Goal: Information Seeking & Learning: Learn about a topic

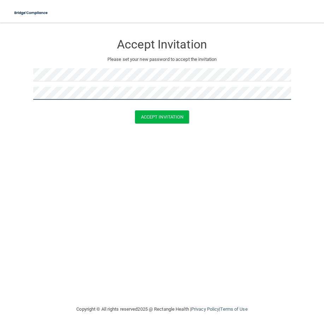
click at [135, 110] on button "Accept Invitation" at bounding box center [162, 116] width 54 height 13
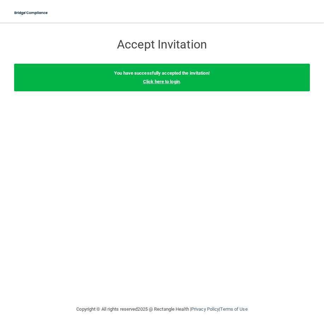
click at [162, 83] on link "Click here to login" at bounding box center [161, 81] width 37 height 5
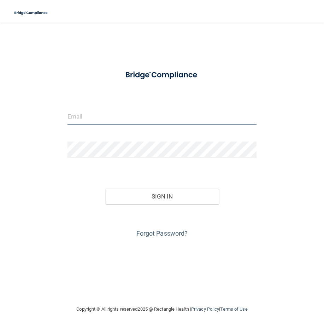
type input "[PERSON_NAME][EMAIL_ADDRESS][DOMAIN_NAME]"
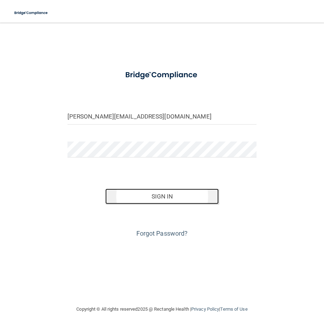
click at [142, 197] on button "Sign In" at bounding box center [161, 196] width 113 height 16
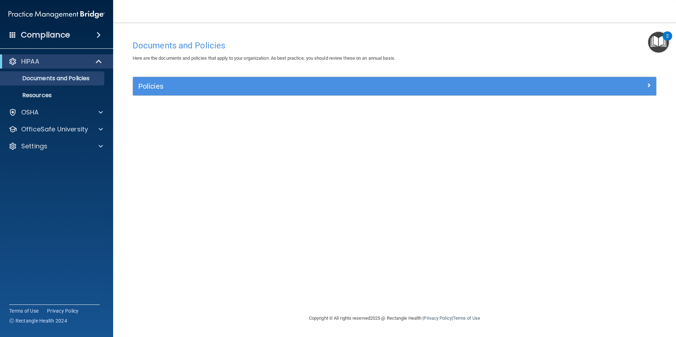
click at [324, 39] on img "Open Resource Center, 2 new notifications" at bounding box center [658, 42] width 21 height 21
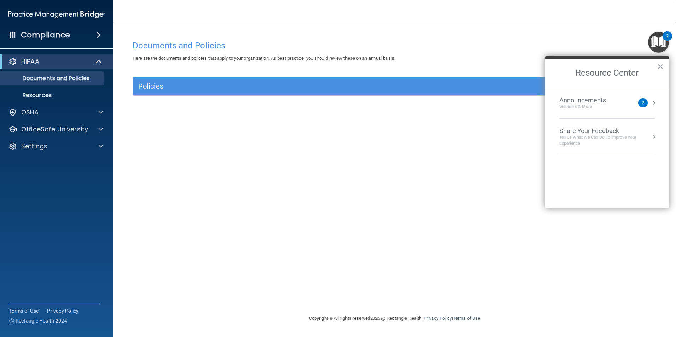
click at [324, 102] on div "2" at bounding box center [643, 102] width 10 height 9
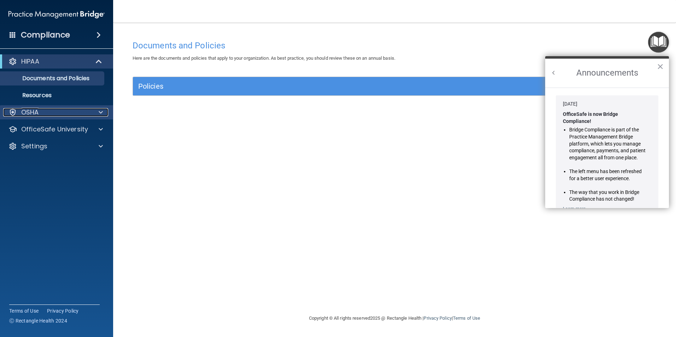
click at [30, 112] on p "OSHA" at bounding box center [30, 112] width 18 height 8
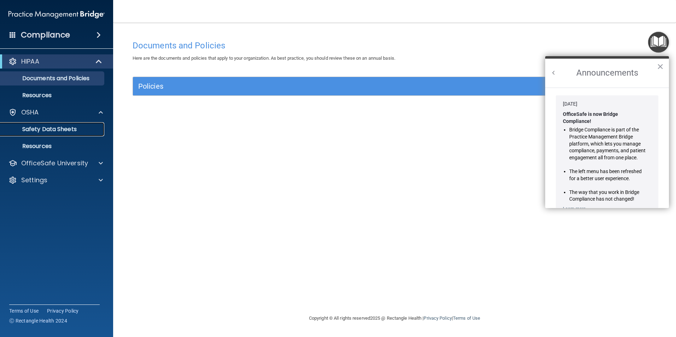
click at [45, 128] on p "Safety Data Sheets" at bounding box center [53, 129] width 96 height 7
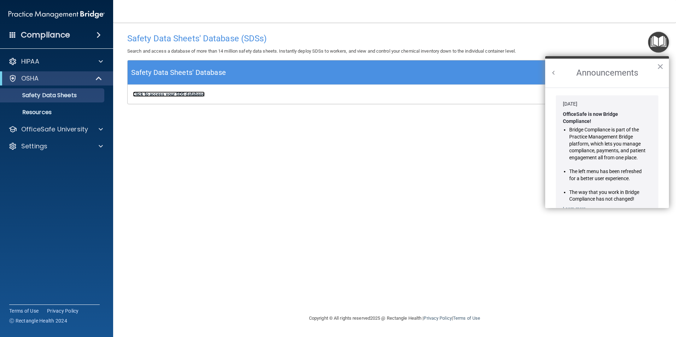
click at [179, 97] on b "Click to access your SDS database" at bounding box center [169, 94] width 72 height 5
click at [105, 129] on div at bounding box center [100, 129] width 18 height 8
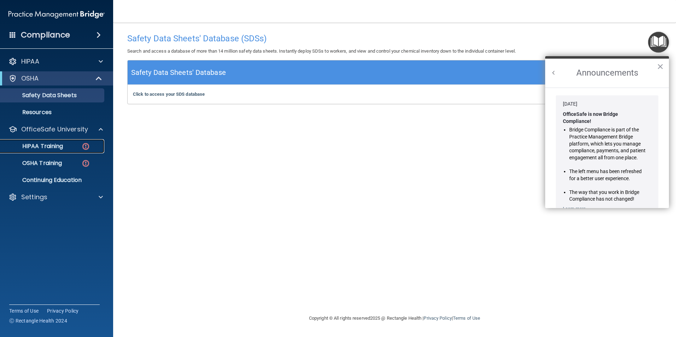
click at [56, 146] on p "HIPAA Training" at bounding box center [34, 146] width 58 height 7
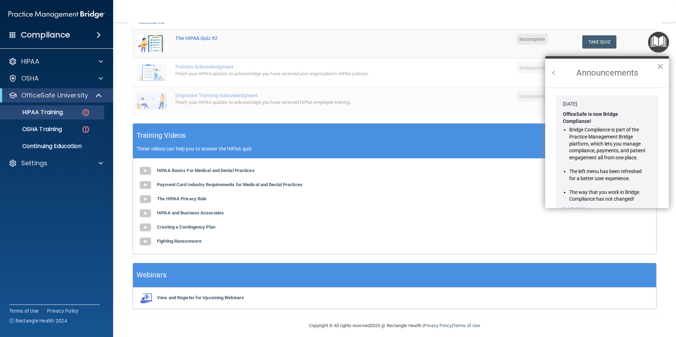
scroll to position [158, 0]
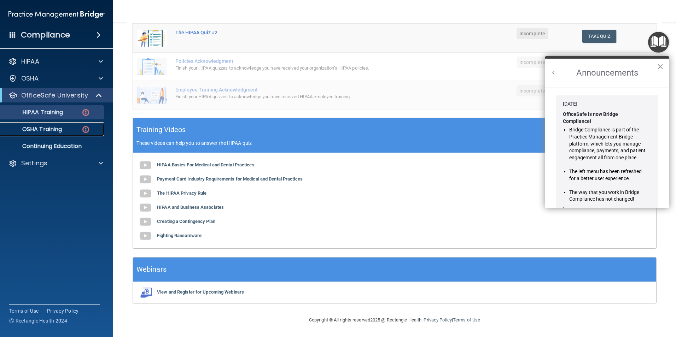
click at [63, 126] on div "OSHA Training" at bounding box center [53, 129] width 96 height 7
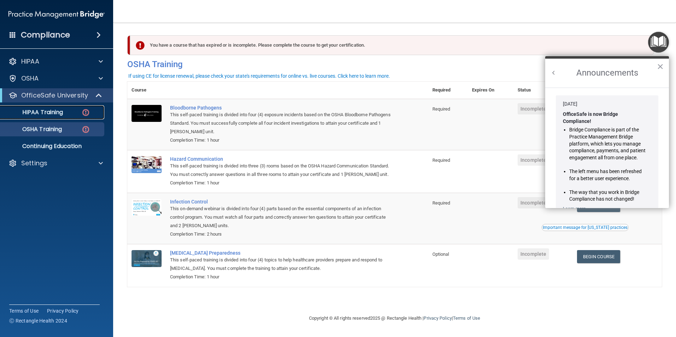
click at [60, 111] on p "HIPAA Training" at bounding box center [34, 112] width 58 height 7
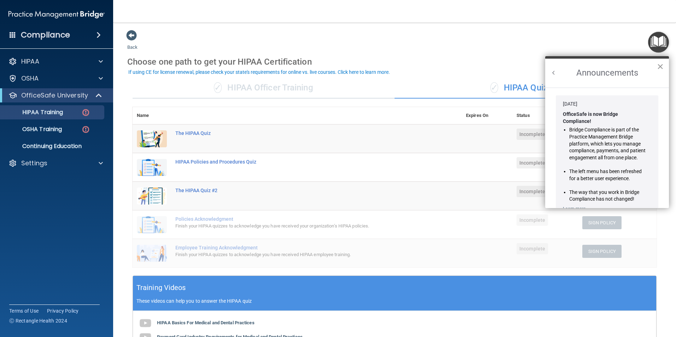
click at [324, 69] on button "×" at bounding box center [659, 66] width 7 height 11
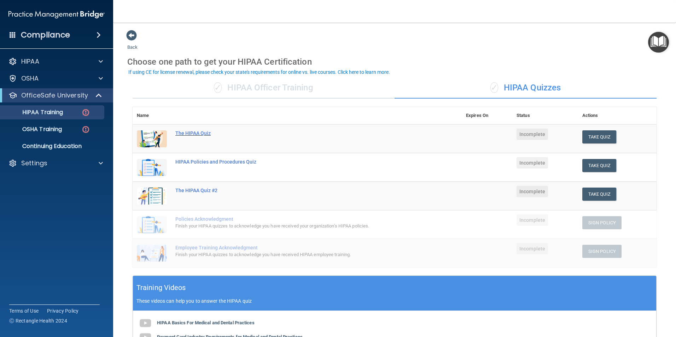
click at [195, 130] on div "The HIPAA Quiz" at bounding box center [300, 133] width 251 height 6
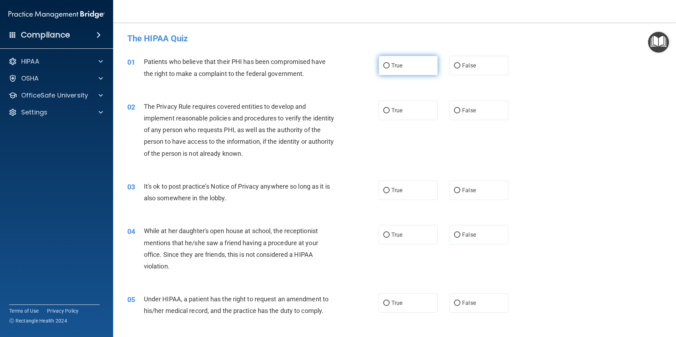
click at [324, 66] on input "True" at bounding box center [386, 65] width 6 height 5
radio input "true"
click at [324, 114] on label "True" at bounding box center [407, 110] width 59 height 19
click at [324, 113] on input "True" at bounding box center [386, 110] width 6 height 5
radio input "true"
